Goal: Transaction & Acquisition: Subscribe to service/newsletter

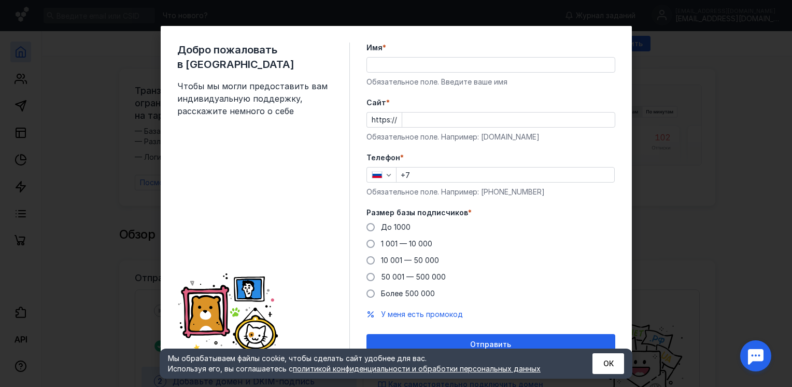
click at [404, 121] on input "Cайт *" at bounding box center [508, 119] width 212 height 15
type input "[DOMAIN_NAME]"
click at [441, 173] on input "+7" at bounding box center [505, 174] width 218 height 15
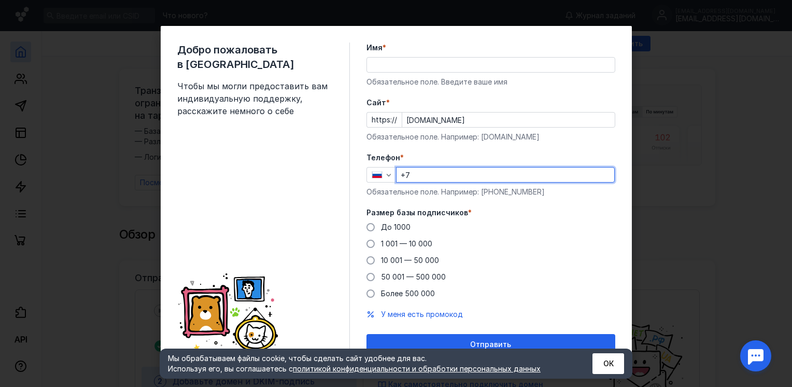
type input "[PHONE_NUMBER]"
type input "[PERSON_NAME]"
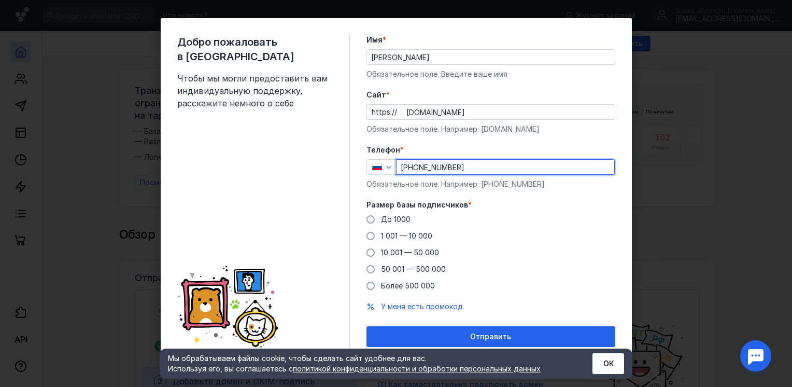
scroll to position [10, 0]
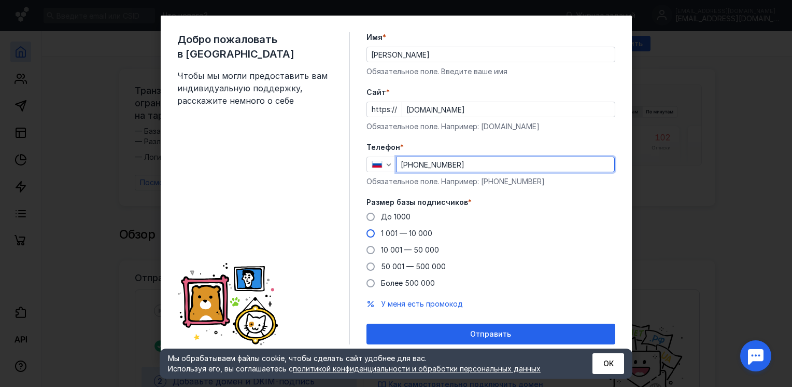
click at [368, 234] on span at bounding box center [370, 233] width 8 height 8
click at [0, 0] on input "1 001 — 10 000" at bounding box center [0, 0] width 0 height 0
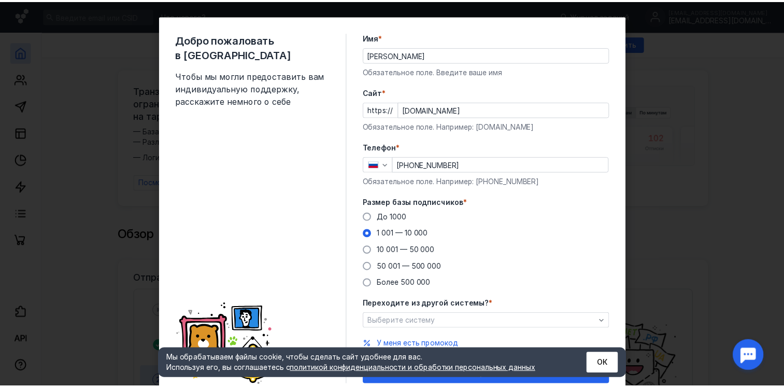
scroll to position [50, 0]
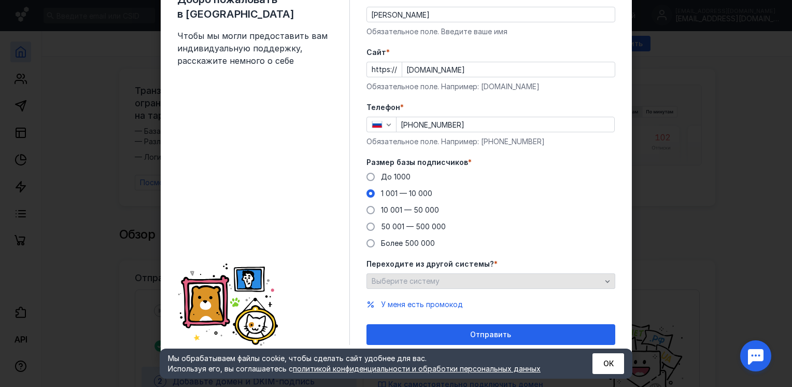
click at [447, 287] on div "Выберите систему" at bounding box center [490, 281] width 249 height 16
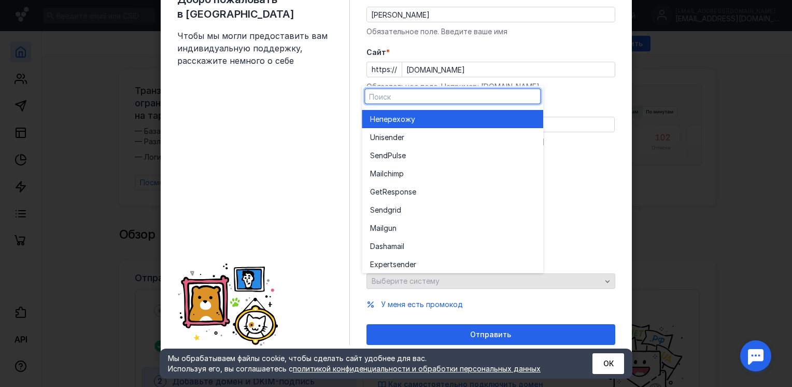
click at [447, 287] on div "Выберите систему" at bounding box center [490, 281] width 249 height 16
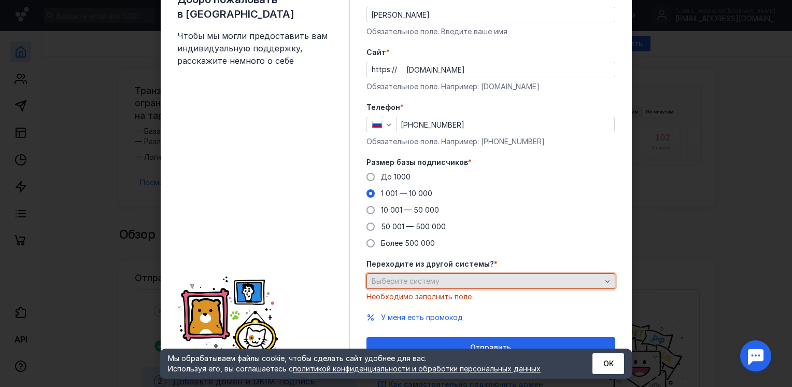
click at [509, 283] on div "Выберите систему" at bounding box center [486, 281] width 235 height 9
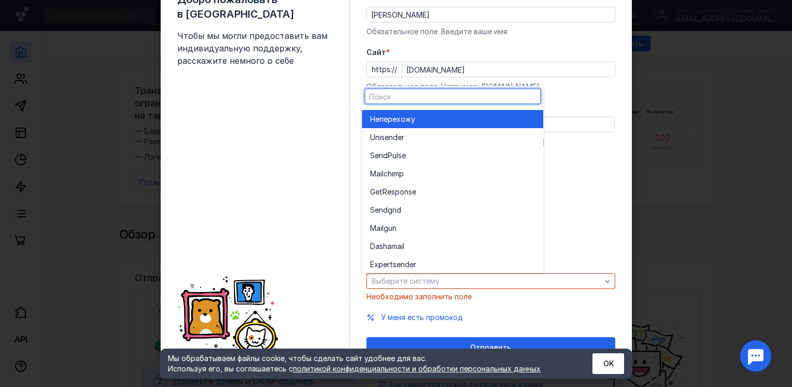
click at [433, 118] on div "Не перехожу" at bounding box center [452, 118] width 165 height 10
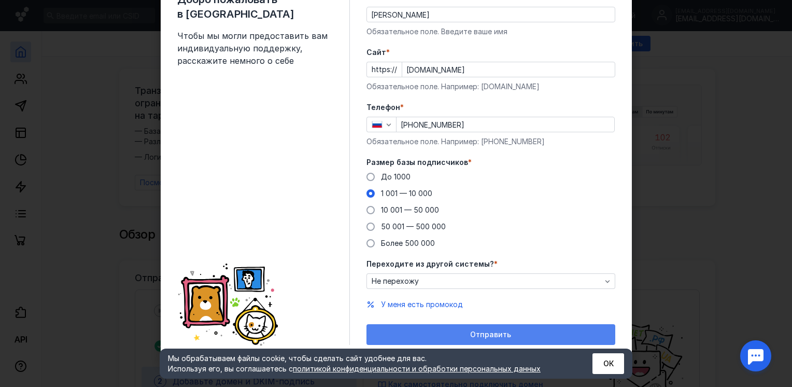
click at [452, 334] on div "Отправить" at bounding box center [490, 334] width 238 height 9
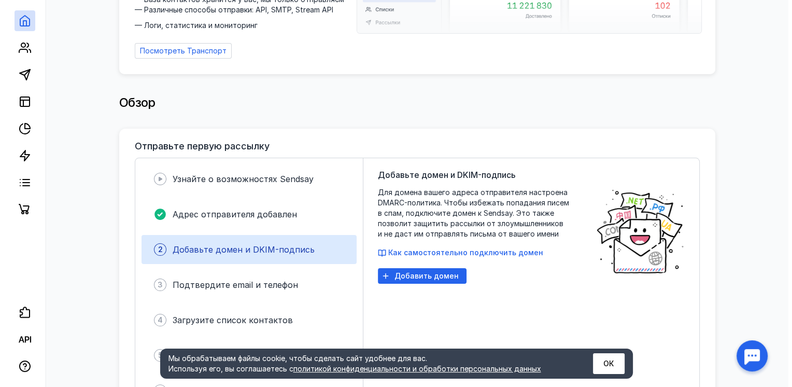
scroll to position [155, 0]
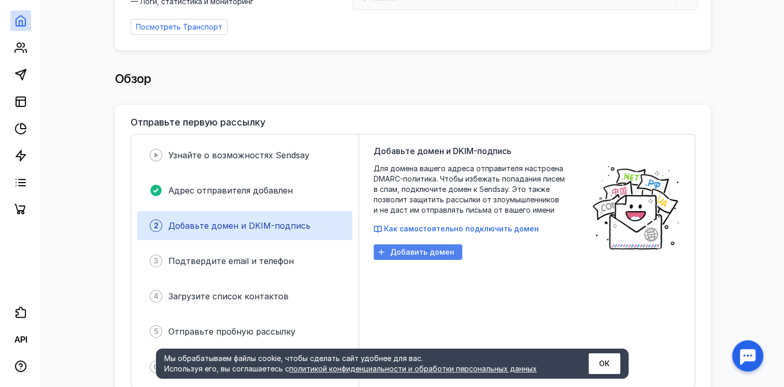
click at [425, 248] on span "Добавить домен" at bounding box center [422, 252] width 64 height 9
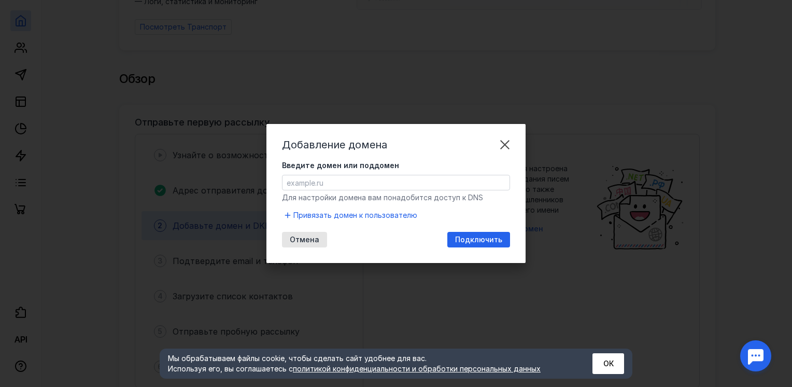
click at [380, 179] on input "Введите домен или поддомен" at bounding box center [395, 182] width 227 height 15
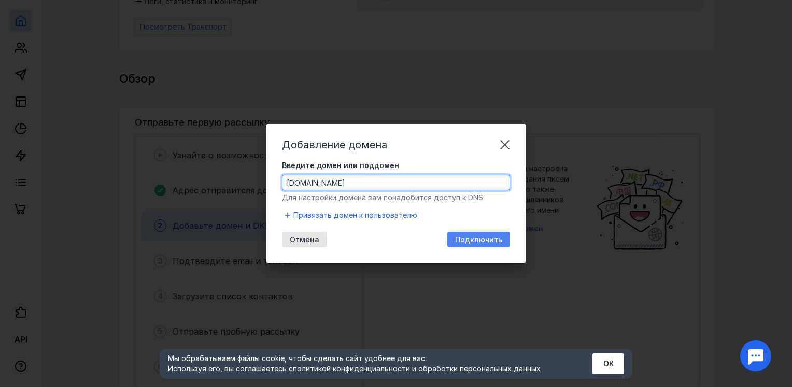
type input "[DOMAIN_NAME]"
click at [473, 242] on span "Подключить" at bounding box center [478, 239] width 47 height 9
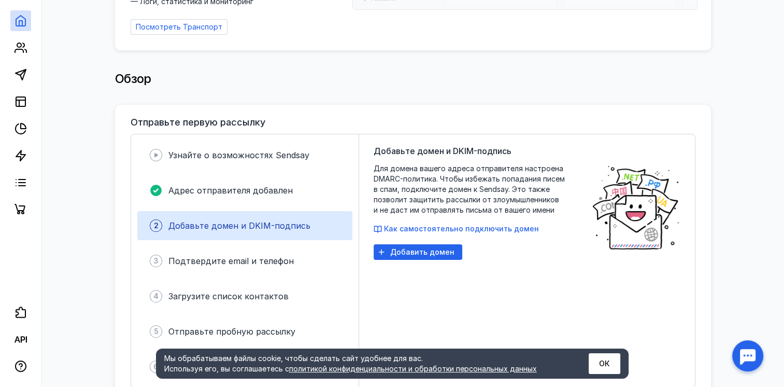
scroll to position [207, 0]
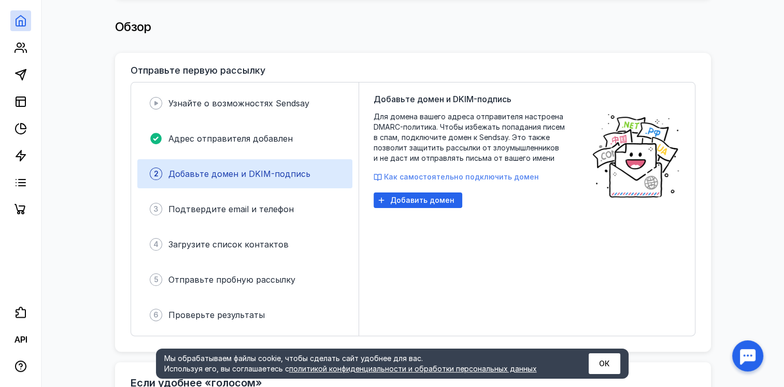
click at [439, 172] on span "Как самостоятельно подключить домен" at bounding box center [461, 176] width 155 height 9
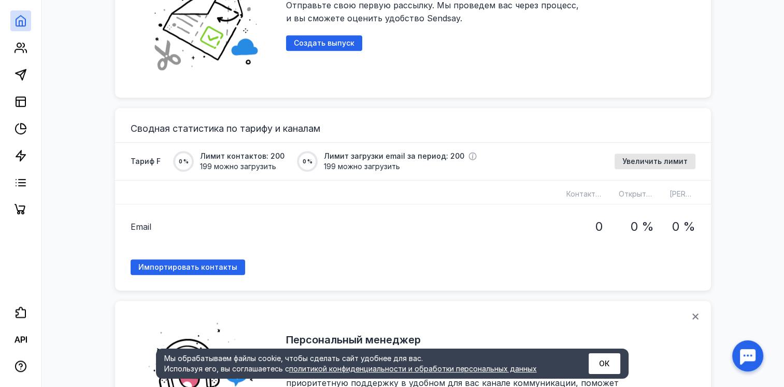
scroll to position [807, 0]
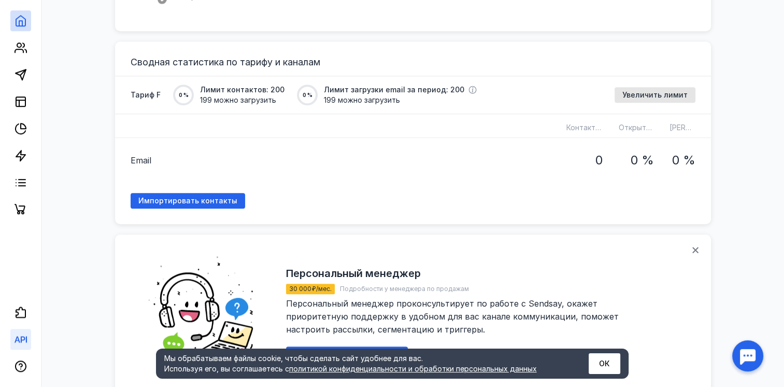
click at [12, 341] on link at bounding box center [20, 338] width 21 height 21
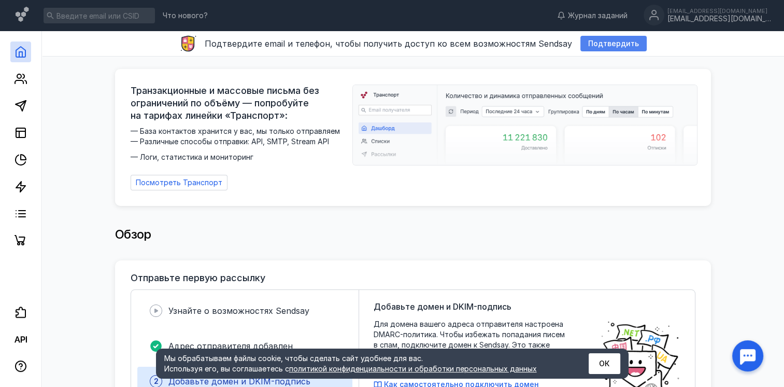
click at [602, 45] on span "Подтвердить" at bounding box center [613, 43] width 51 height 9
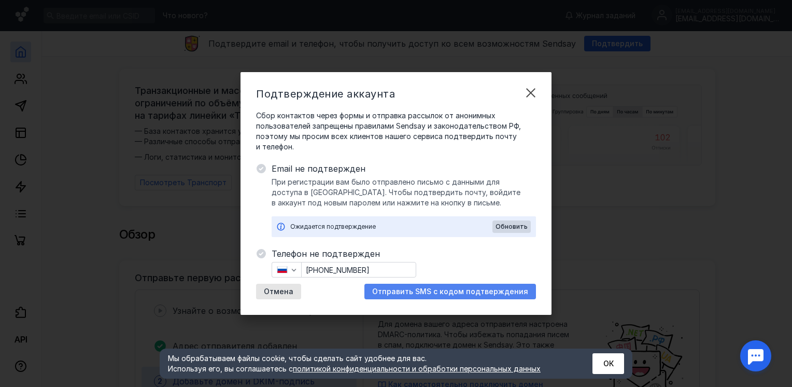
click at [438, 293] on span "Отправить SMS с кодом подтверждения" at bounding box center [450, 291] width 156 height 9
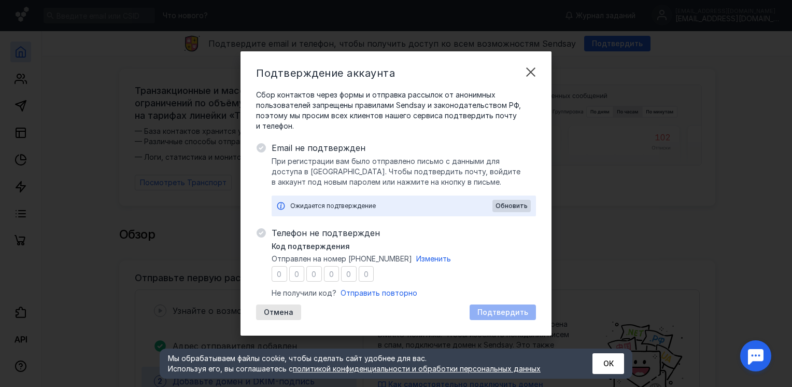
type input "8"
type input "9"
type input "8"
type input "1"
type input "4"
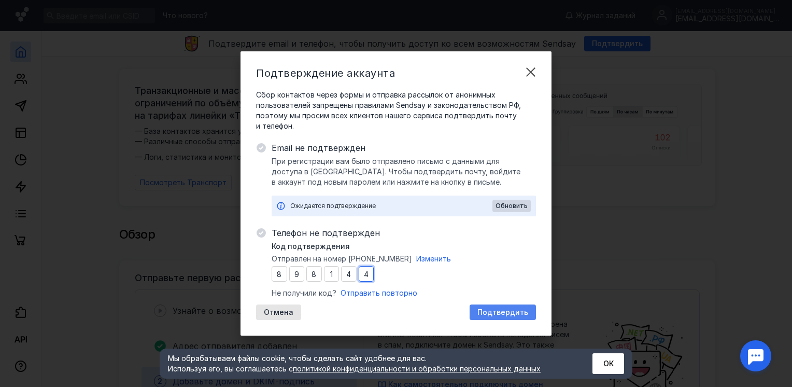
type input "4"
click at [528, 318] on div "Подтвердить" at bounding box center [502, 312] width 66 height 16
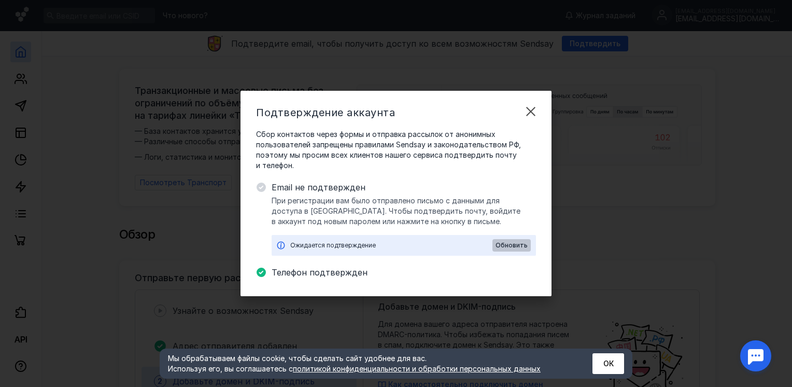
click at [509, 246] on span "Обновить" at bounding box center [511, 244] width 32 height 7
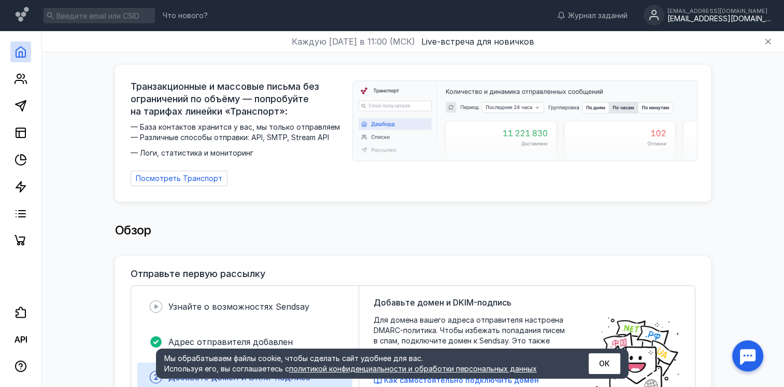
click at [719, 15] on div "[EMAIL_ADDRESS][DOMAIN_NAME]" at bounding box center [719, 19] width 104 height 9
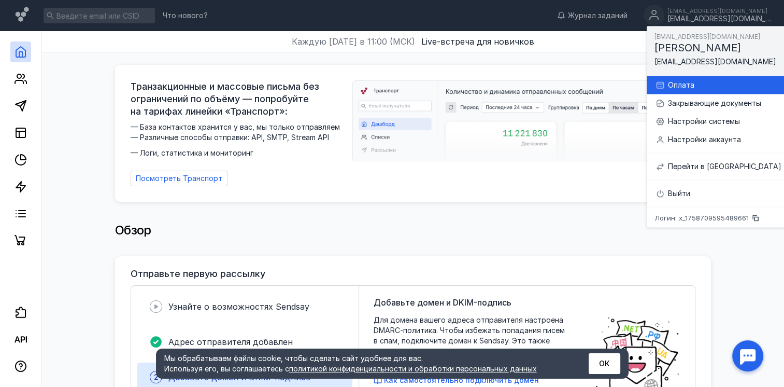
click at [689, 91] on div "Оплата" at bounding box center [718, 85] width 126 height 18
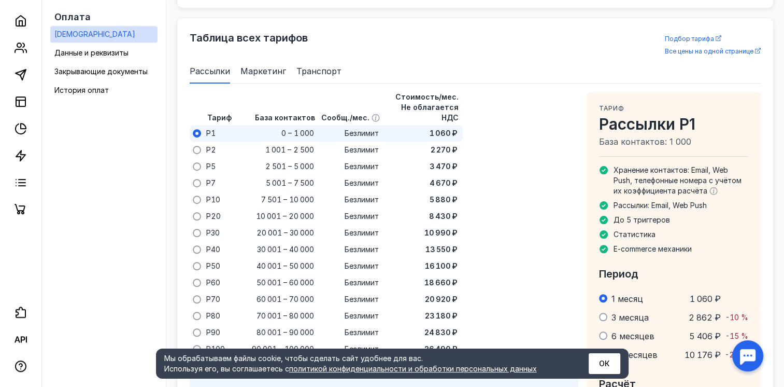
scroll to position [666, 0]
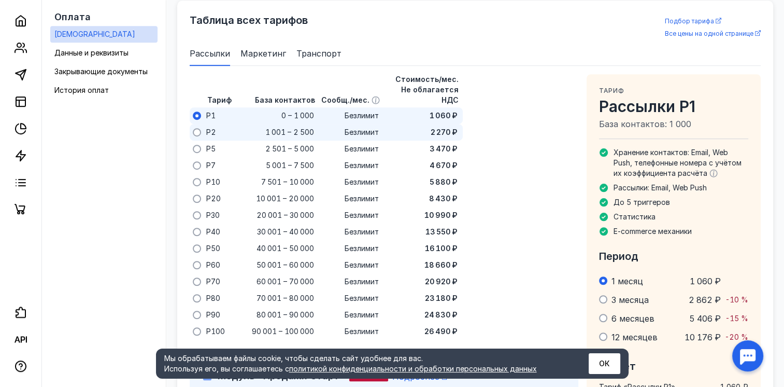
click at [436, 127] on span "2 270 ₽" at bounding box center [444, 132] width 27 height 10
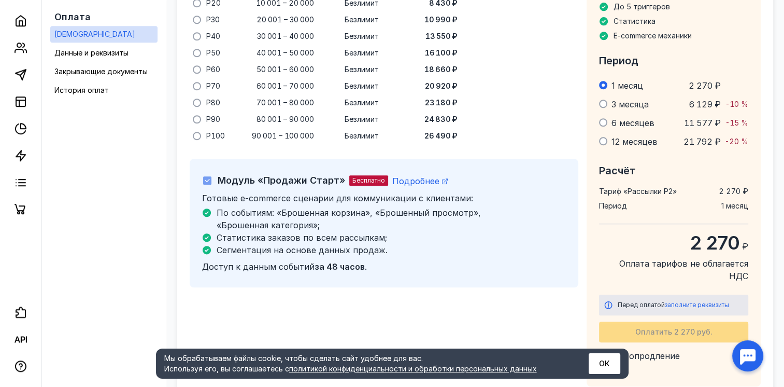
scroll to position [909, 0]
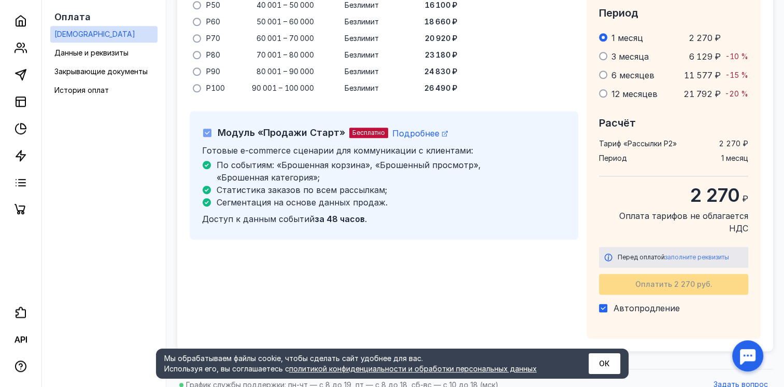
click at [692, 253] on span "заполните реквизиты" at bounding box center [697, 257] width 64 height 8
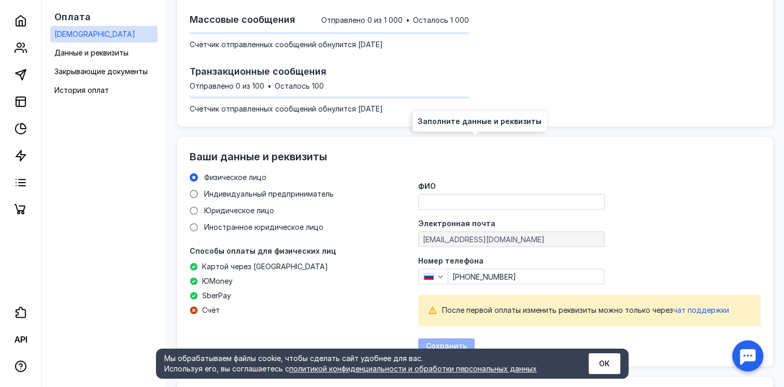
scroll to position [288, 0]
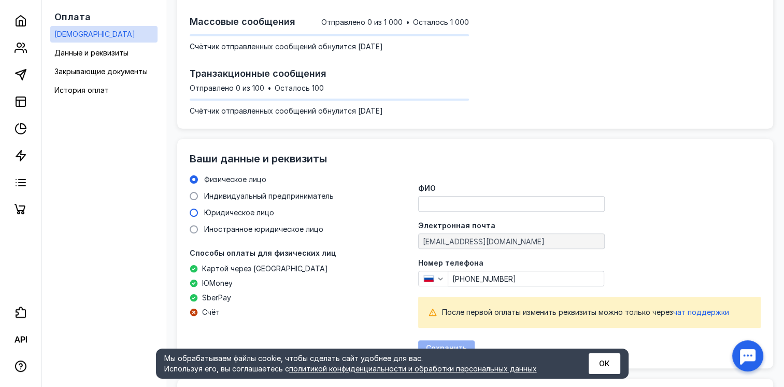
click at [238, 210] on span "Юридическое лицо" at bounding box center [239, 212] width 70 height 9
click at [0, 0] on input "Юридическое лицо" at bounding box center [0, 0] width 0 height 0
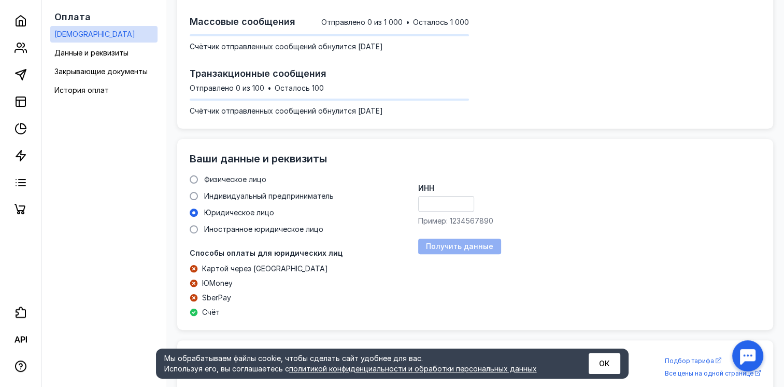
click at [462, 203] on input "ИНН" at bounding box center [446, 203] width 55 height 15
type input "7709890250"
click at [470, 246] on span "Получить данные" at bounding box center [459, 246] width 67 height 9
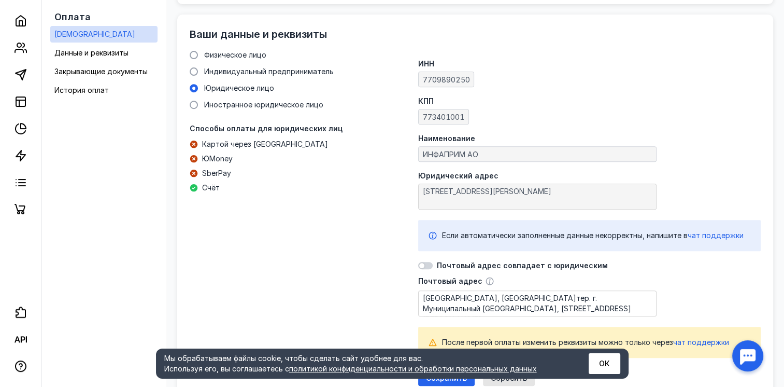
scroll to position [444, 0]
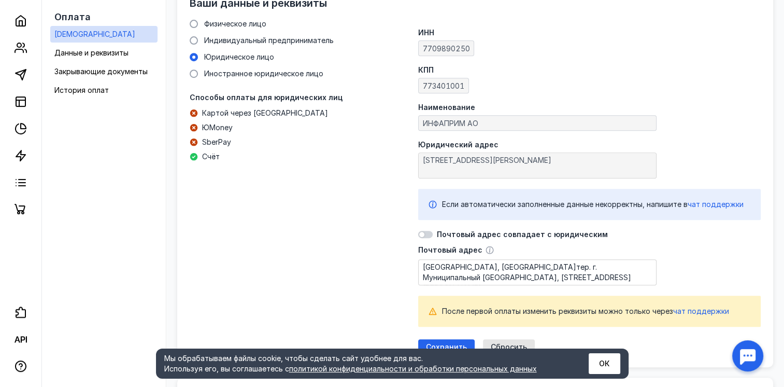
click at [434, 235] on div "Почтовый адрес совпадает с юридическим" at bounding box center [589, 234] width 342 height 8
click at [430, 235] on div at bounding box center [425, 234] width 15 height 7
click at [418, 234] on input "checkbox" at bounding box center [418, 234] width 0 height 0
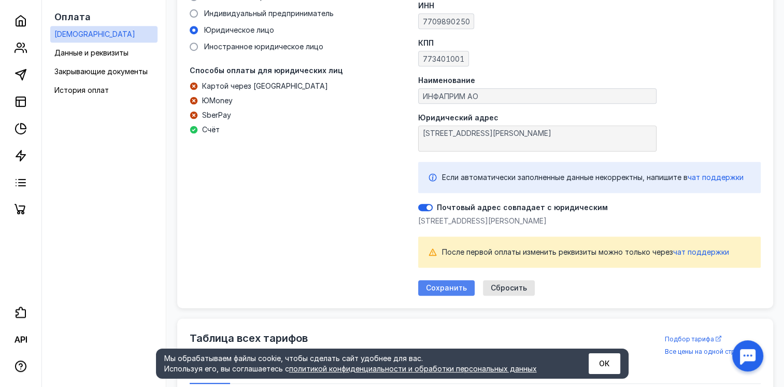
scroll to position [495, 0]
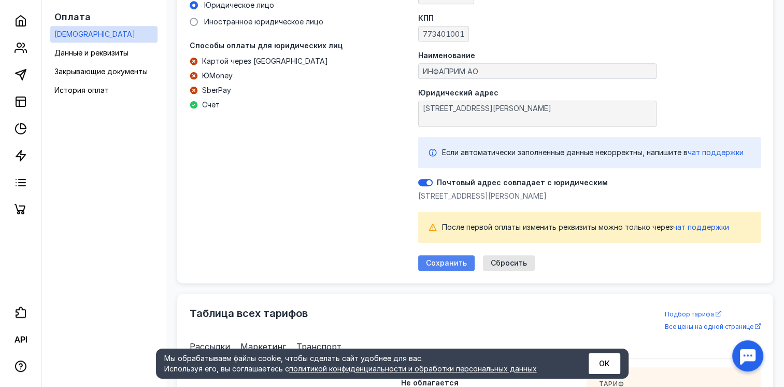
click at [459, 266] on span "Сохранить" at bounding box center [446, 263] width 41 height 9
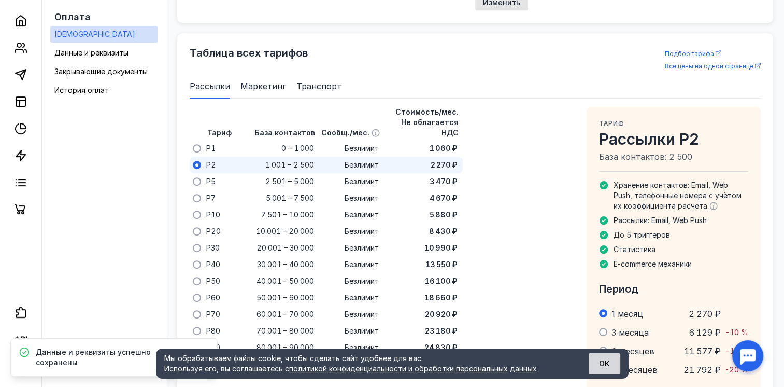
click at [613, 366] on button "ОК" at bounding box center [605, 363] width 32 height 21
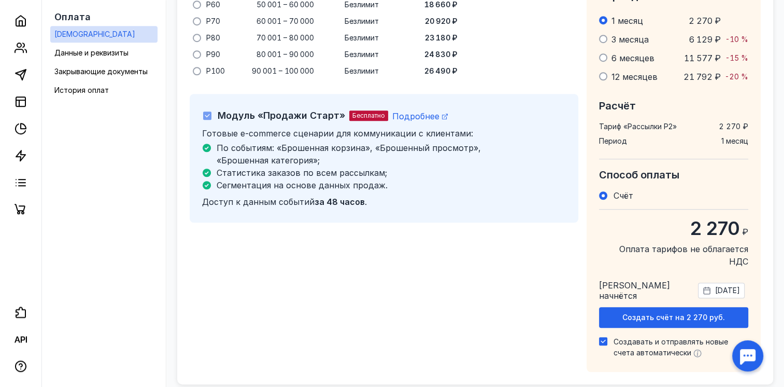
scroll to position [806, 0]
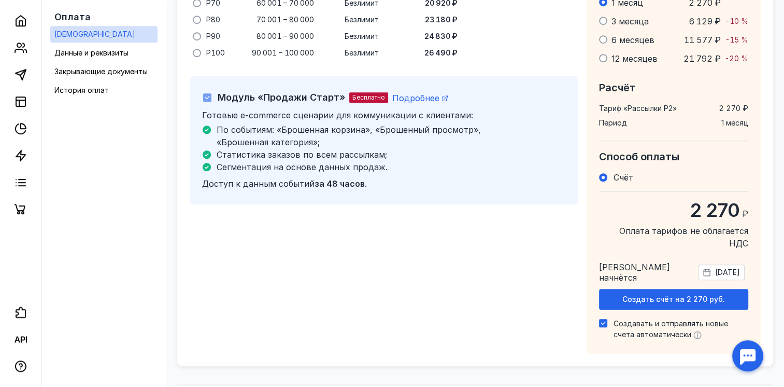
click at [703, 268] on icon at bounding box center [707, 272] width 8 height 8
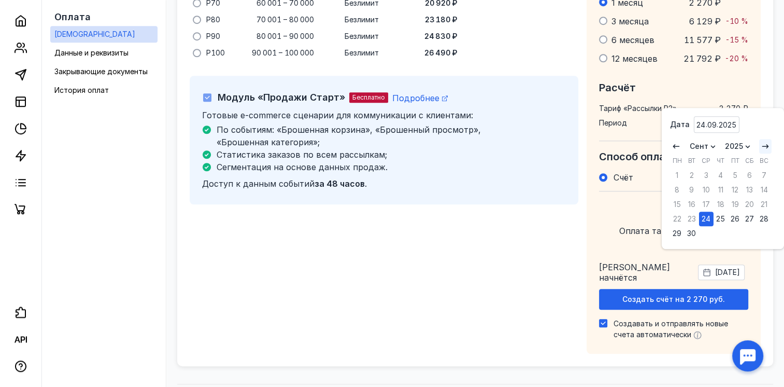
click at [765, 147] on icon at bounding box center [765, 146] width 8 height 8
click at [762, 177] on div "5" at bounding box center [764, 175] width 15 height 15
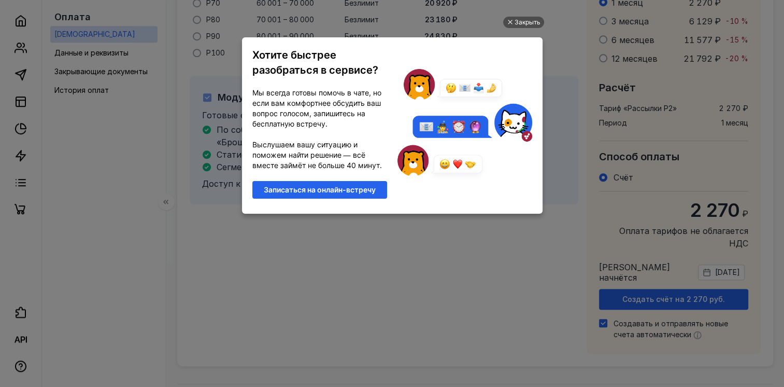
scroll to position [0, 0]
click at [715, 166] on ul "Закрыть Хотите быстрее разобраться в сервисе? Мы всегда готовы помочь в чате, н…" at bounding box center [392, 194] width 784 height 387
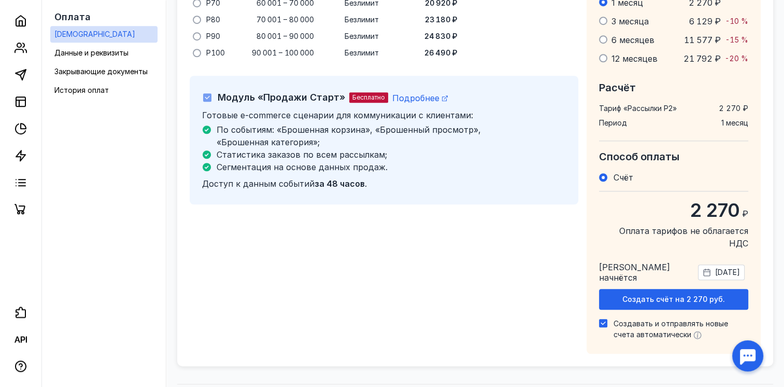
click at [704, 271] on line at bounding box center [707, 271] width 6 height 0
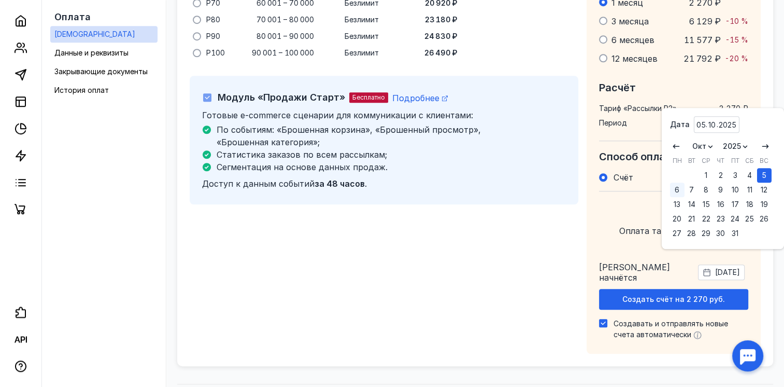
click at [678, 190] on div "6" at bounding box center [677, 189] width 15 height 15
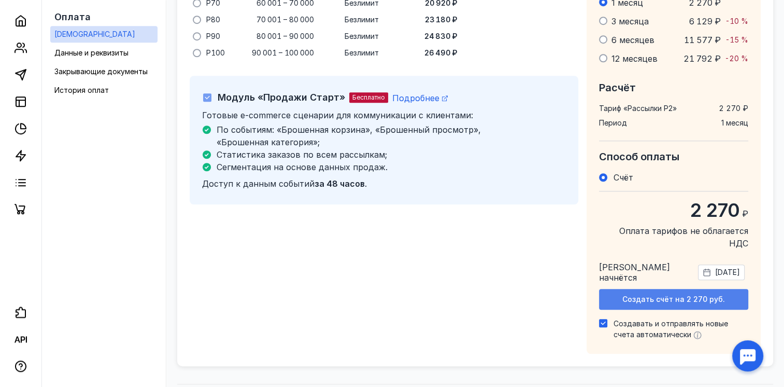
click at [695, 295] on span "Создать счёт на 2 270 руб." at bounding box center [673, 299] width 103 height 9
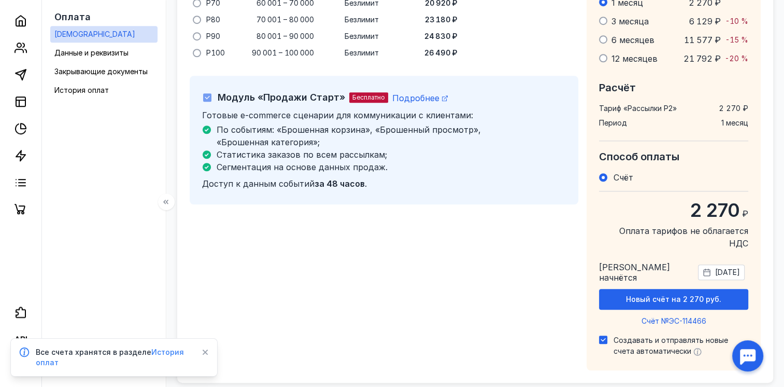
click at [162, 353] on span "История оплат" at bounding box center [110, 356] width 148 height 19
